Goal: Task Accomplishment & Management: Manage account settings

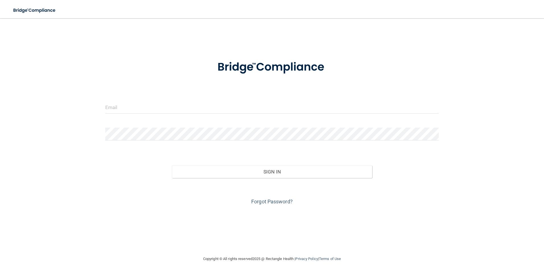
click at [169, 98] on form "Invalid email/password. You don't have permission to access that page. Sign In …" at bounding box center [272, 129] width 334 height 154
click at [164, 108] on input "email" at bounding box center [272, 107] width 334 height 13
click at [140, 184] on div "Forgot Password?" at bounding box center [272, 192] width 343 height 28
click at [329, 78] on img at bounding box center [272, 67] width 133 height 30
click at [210, 95] on form "Invalid email/password. You don't have permission to access that page. Sign In …" at bounding box center [272, 129] width 334 height 154
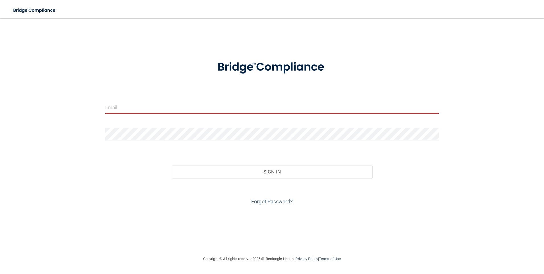
drag, startPoint x: 202, startPoint y: 101, endPoint x: 199, endPoint y: 102, distance: 2.9
click at [202, 101] on input "email" at bounding box center [272, 107] width 334 height 13
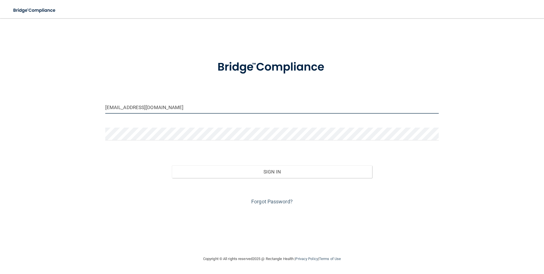
drag, startPoint x: 114, startPoint y: 108, endPoint x: 87, endPoint y: 109, distance: 27.1
click at [87, 109] on div "[EMAIL_ADDRESS][DOMAIN_NAME] Invalid email/password. You don't have permission …" at bounding box center [272, 137] width 522 height 226
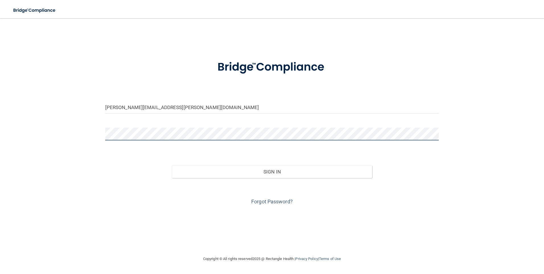
click at [172, 165] on button "Sign In" at bounding box center [272, 171] width 200 height 13
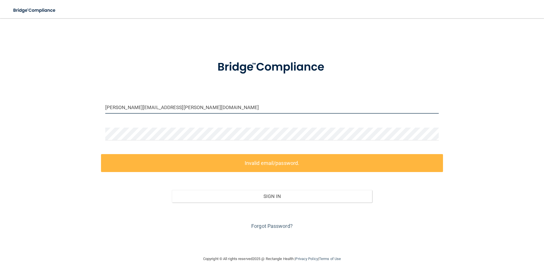
drag, startPoint x: 186, startPoint y: 103, endPoint x: 171, endPoint y: 109, distance: 16.4
click at [186, 103] on input "[PERSON_NAME][EMAIL_ADDRESS][PERSON_NAME][DOMAIN_NAME]" at bounding box center [272, 107] width 334 height 13
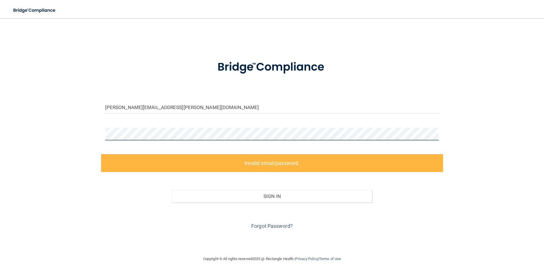
click at [71, 131] on div "[PERSON_NAME][EMAIL_ADDRESS][PERSON_NAME][DOMAIN_NAME] Invalid email/password. …" at bounding box center [272, 137] width 522 height 226
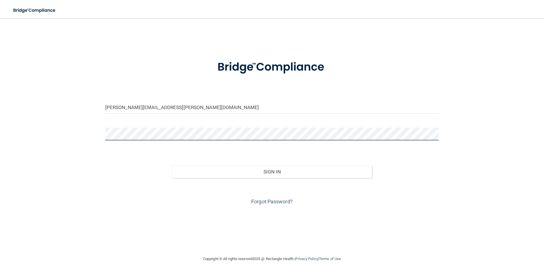
click at [172, 165] on button "Sign In" at bounding box center [272, 171] width 200 height 13
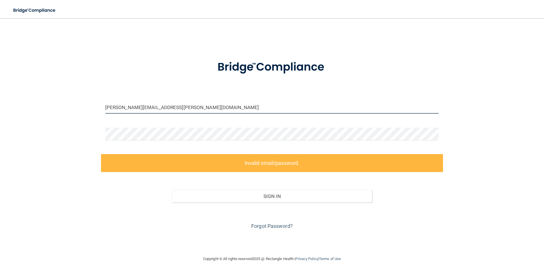
drag, startPoint x: 134, startPoint y: 108, endPoint x: 120, endPoint y: 108, distance: 14.0
click at [120, 108] on input "[PERSON_NAME][EMAIL_ADDRESS][PERSON_NAME][DOMAIN_NAME]" at bounding box center [272, 107] width 334 height 13
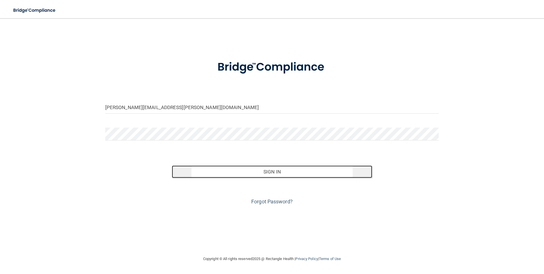
click at [176, 177] on button "Sign In" at bounding box center [272, 171] width 200 height 13
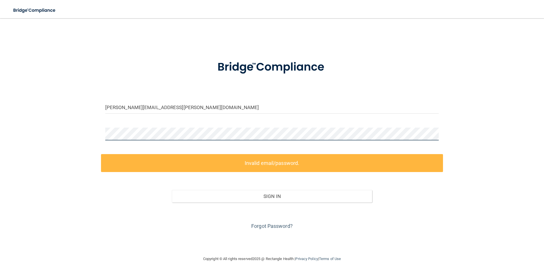
click at [77, 137] on div "[PERSON_NAME][EMAIL_ADDRESS][PERSON_NAME][DOMAIN_NAME] Invalid email/password. …" at bounding box center [272, 137] width 522 height 226
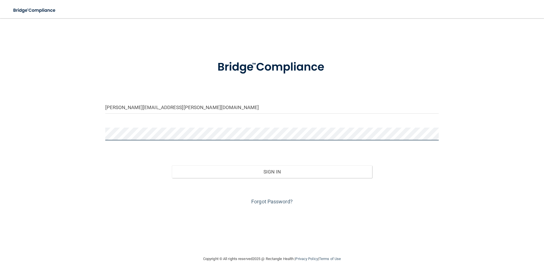
click at [172, 165] on button "Sign In" at bounding box center [272, 171] width 200 height 13
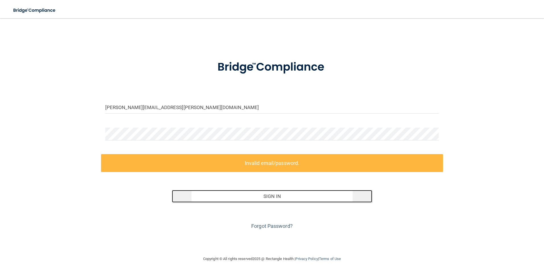
click at [255, 196] on button "Sign In" at bounding box center [272, 196] width 200 height 13
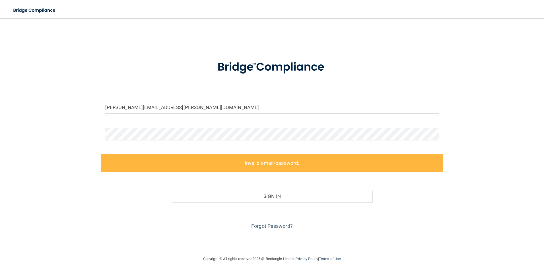
click at [138, 114] on div "[PERSON_NAME][EMAIL_ADDRESS][PERSON_NAME][DOMAIN_NAME]" at bounding box center [272, 109] width 343 height 17
click at [134, 107] on input "[PERSON_NAME][EMAIL_ADDRESS][PERSON_NAME][DOMAIN_NAME]" at bounding box center [272, 107] width 334 height 13
drag, startPoint x: 200, startPoint y: 108, endPoint x: 0, endPoint y: 107, distance: 199.6
click at [0, 107] on html "Toggle navigation Manage My Enterprise Manage My Location [PERSON_NAME][EMAIL_A…" at bounding box center [272, 137] width 544 height 274
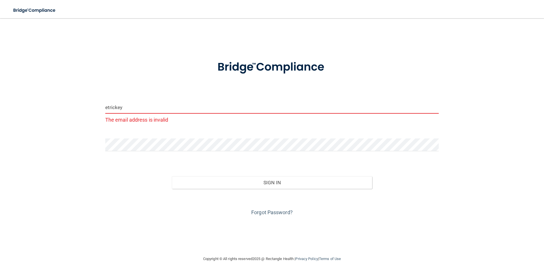
type input "etrickey"
click at [172, 176] on button "Sign In" at bounding box center [272, 182] width 200 height 13
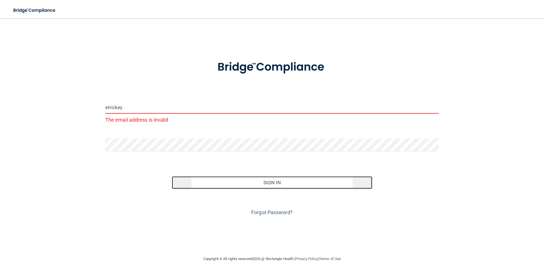
click at [248, 185] on button "Sign In" at bounding box center [272, 182] width 200 height 13
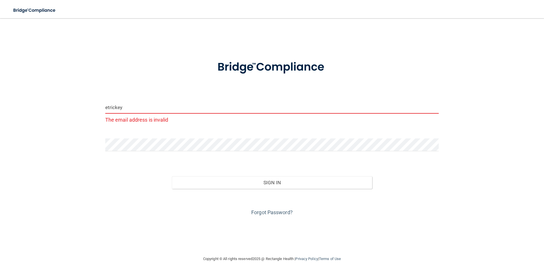
click at [162, 103] on input "etrickey" at bounding box center [272, 107] width 334 height 13
click at [29, 10] on img at bounding box center [35, 11] width 52 height 12
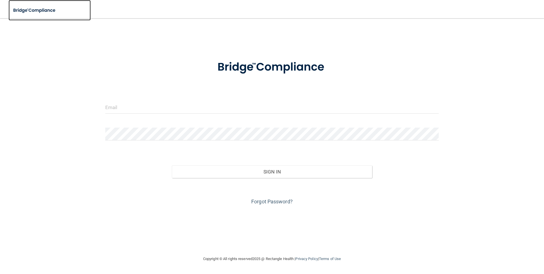
click at [26, 16] on img at bounding box center [35, 11] width 52 height 12
click at [31, 11] on img at bounding box center [35, 11] width 52 height 12
drag, startPoint x: 31, startPoint y: 11, endPoint x: 56, endPoint y: 9, distance: 24.9
click at [31, 11] on img at bounding box center [35, 11] width 52 height 12
